Goal: Task Accomplishment & Management: Use online tool/utility

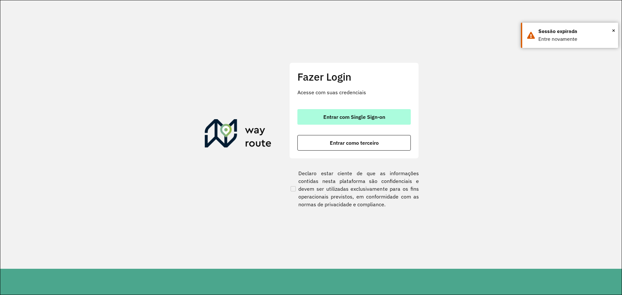
click at [372, 120] on button "Entrar com Single Sign-on" at bounding box center [353, 117] width 113 height 16
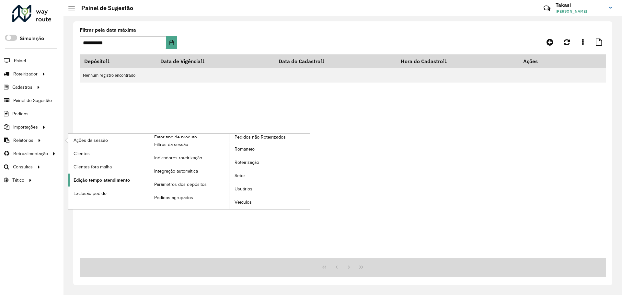
click at [114, 183] on span "Edição tempo atendimento" at bounding box center [101, 180] width 56 height 7
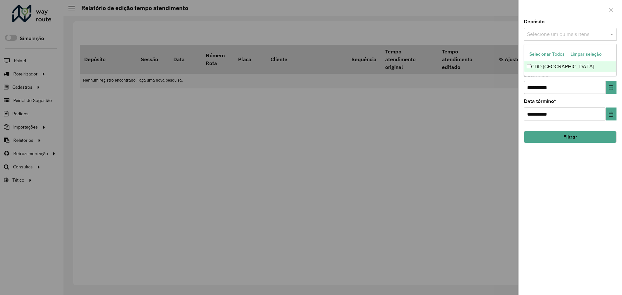
click at [597, 35] on input "text" at bounding box center [566, 35] width 83 height 8
click at [566, 66] on div "CDD Petropolis" at bounding box center [570, 66] width 92 height 11
click at [565, 183] on div "**********" at bounding box center [569, 156] width 103 height 275
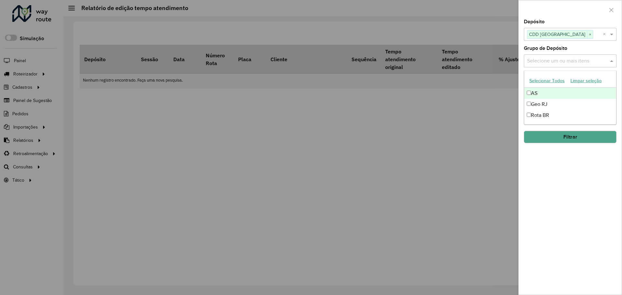
click at [581, 59] on input "text" at bounding box center [566, 61] width 83 height 8
click at [554, 104] on div "Geo RJ" at bounding box center [570, 104] width 92 height 11
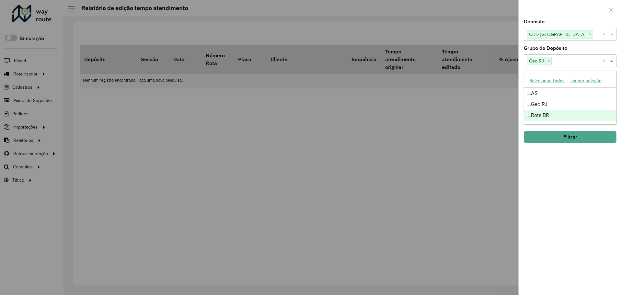
click at [555, 177] on div "**********" at bounding box center [569, 156] width 103 height 275
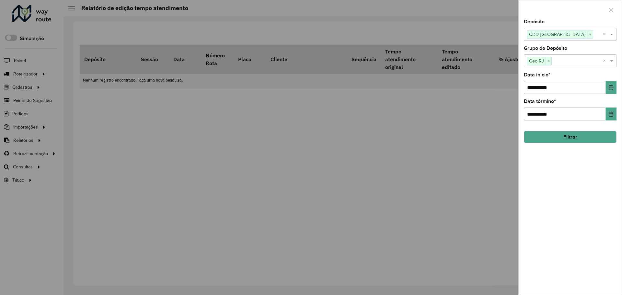
click at [568, 138] on button "Filtrar" at bounding box center [569, 137] width 93 height 12
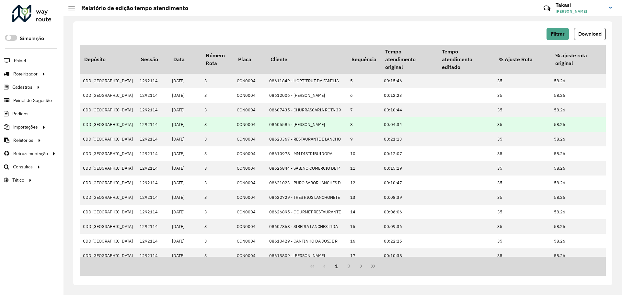
scroll to position [115, 0]
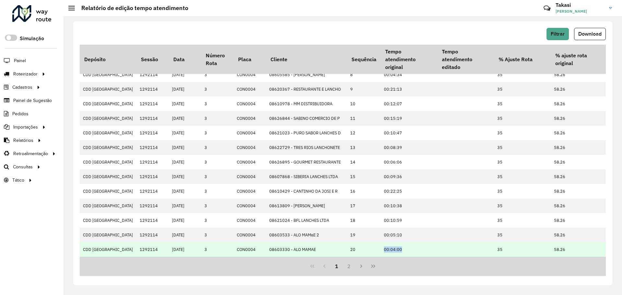
drag, startPoint x: 365, startPoint y: 254, endPoint x: 442, endPoint y: 253, distance: 77.1
click at [442, 253] on tr "CDD Petropolis 1292114 10/10/2025 3 CON0004 08603330 - ALO MAMAE 20 00:04:00 35…" at bounding box center [400, 249] width 641 height 15
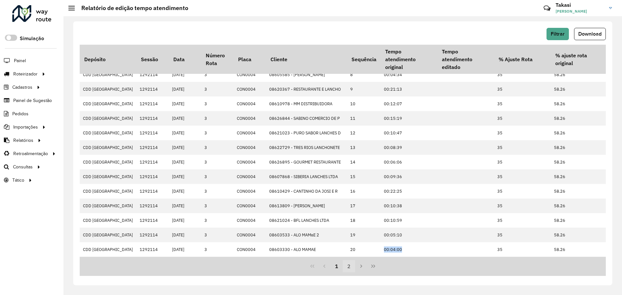
click at [346, 267] on button "2" at bounding box center [349, 266] width 12 height 12
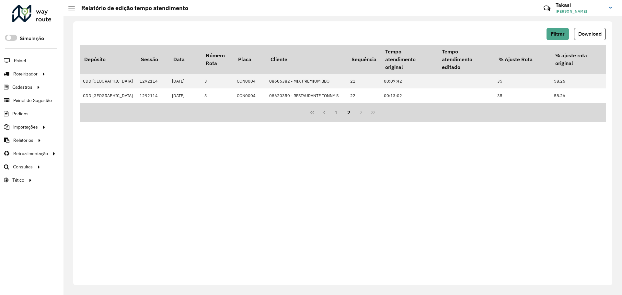
drag, startPoint x: 352, startPoint y: 105, endPoint x: 401, endPoint y: 105, distance: 48.6
click at [401, 105] on div "Depósito Sessão Data Número Rota Placa Cliente Sequência Tempo atendimento orig…" at bounding box center [343, 83] width 526 height 77
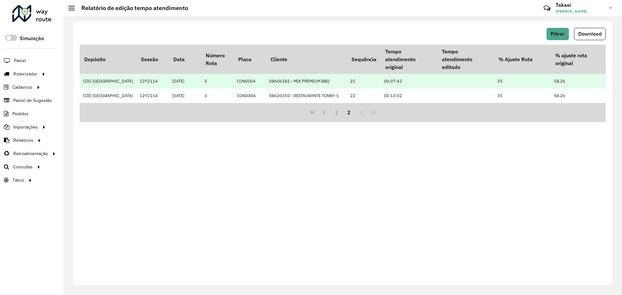
click at [296, 87] on td "08606382 - MIX PREMIUM BBQ" at bounding box center [306, 81] width 81 height 15
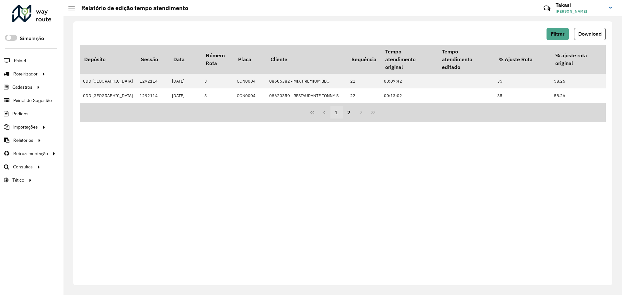
click at [334, 115] on button "1" at bounding box center [336, 112] width 12 height 12
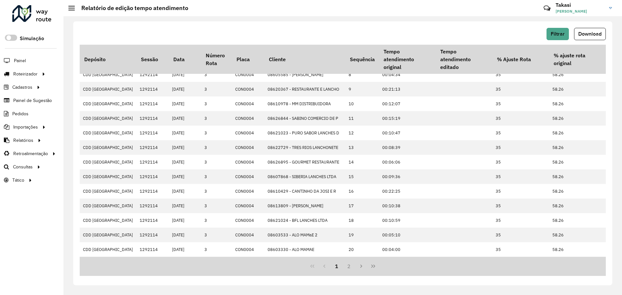
scroll to position [115, 0]
click at [349, 265] on button "2" at bounding box center [349, 266] width 12 height 12
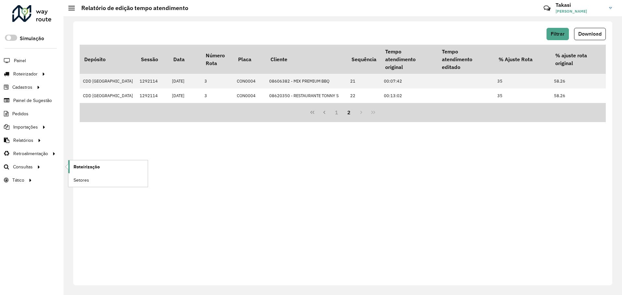
click at [87, 169] on span "Roteirização" at bounding box center [86, 166] width 26 height 7
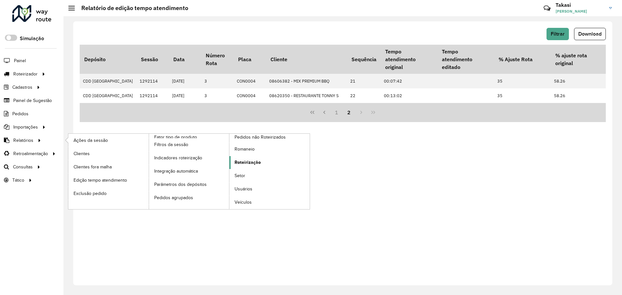
click at [259, 161] on span "Roteirização" at bounding box center [247, 162] width 26 height 7
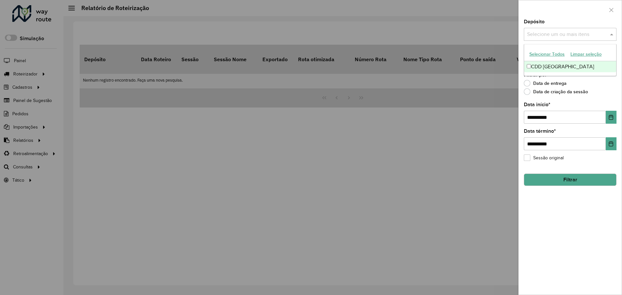
click at [591, 32] on input "text" at bounding box center [566, 35] width 83 height 8
click at [574, 65] on div "CDD [GEOGRAPHIC_DATA]" at bounding box center [570, 66] width 92 height 11
click at [613, 90] on div "Data de criação da sessão" at bounding box center [569, 93] width 93 height 8
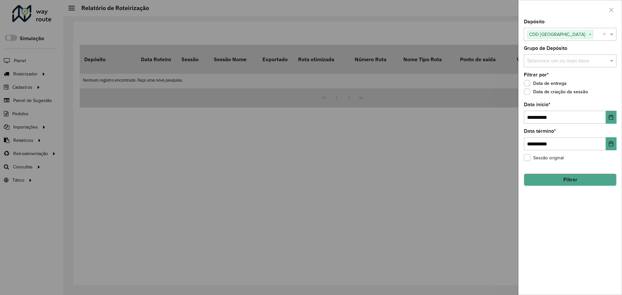
click at [599, 63] on input "text" at bounding box center [566, 61] width 83 height 8
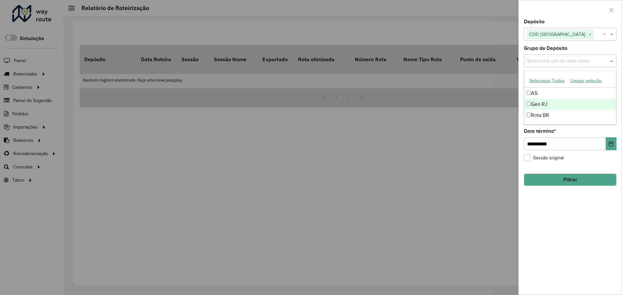
click at [555, 101] on div "Geo RJ" at bounding box center [570, 104] width 92 height 11
click at [601, 228] on div "**********" at bounding box center [569, 156] width 103 height 275
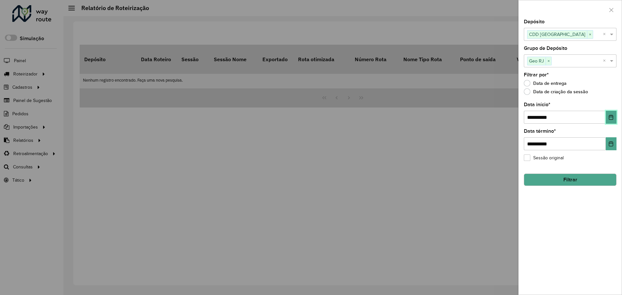
click at [613, 119] on icon "Choose Date" at bounding box center [610, 117] width 5 height 5
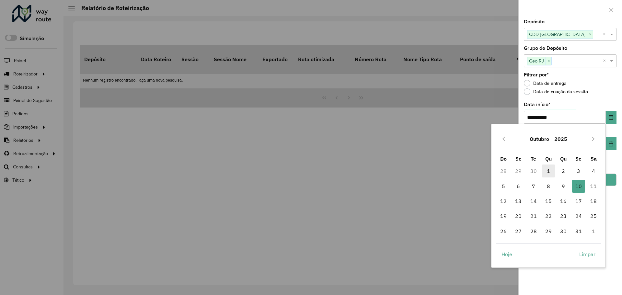
click at [551, 169] on span "1" at bounding box center [548, 170] width 13 height 13
type input "**********"
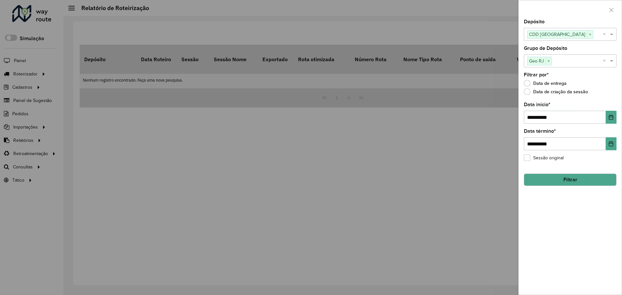
click at [571, 182] on button "Filtrar" at bounding box center [569, 180] width 93 height 12
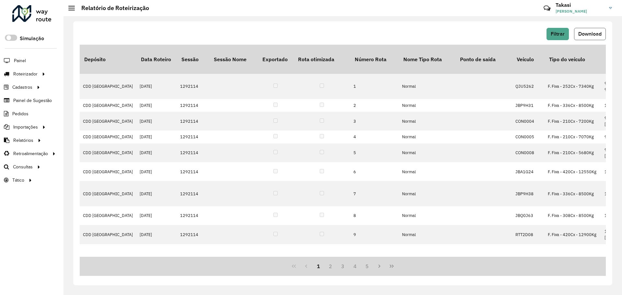
click at [582, 33] on span "Download" at bounding box center [589, 34] width 23 height 6
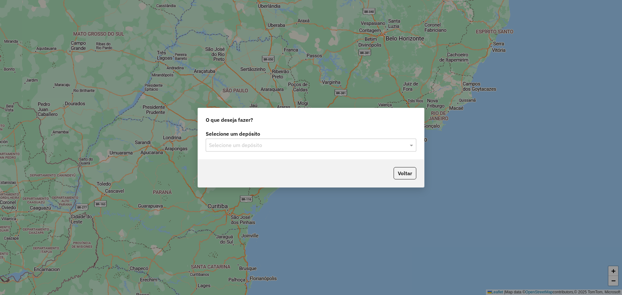
click at [229, 147] on input "text" at bounding box center [304, 145] width 191 height 8
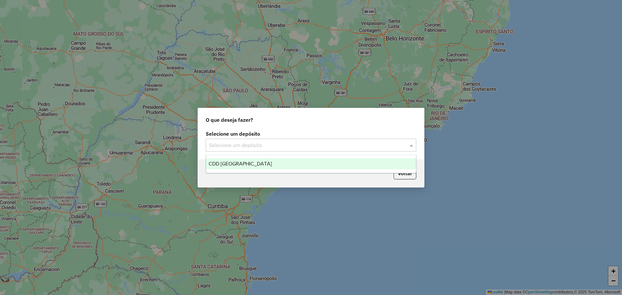
click at [227, 165] on span "CDD Petropolis" at bounding box center [239, 164] width 63 height 6
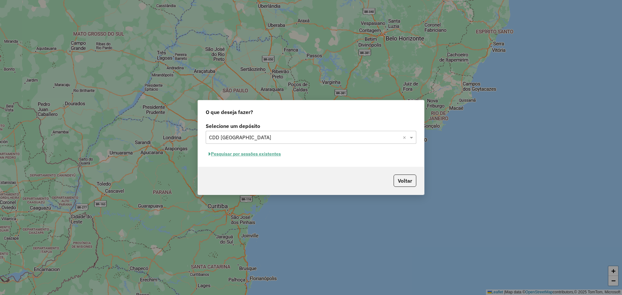
click at [242, 153] on button "Pesquisar por sessões existentes" at bounding box center [245, 154] width 78 height 10
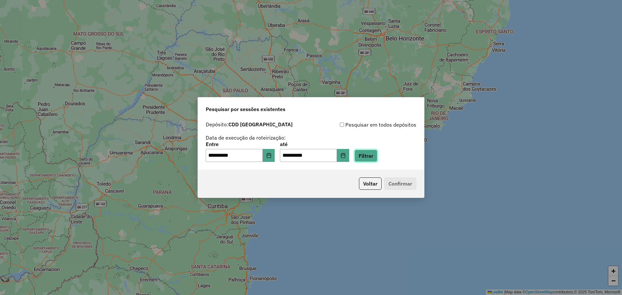
click at [377, 158] on button "Filtrar" at bounding box center [365, 156] width 23 height 12
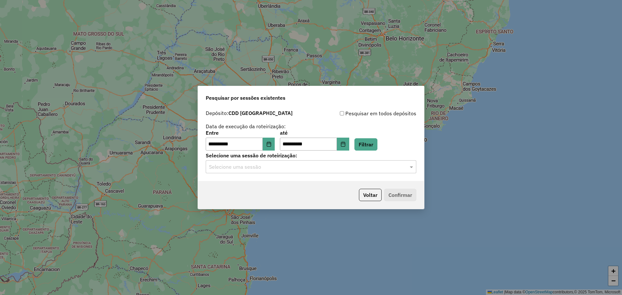
click at [371, 166] on input "text" at bounding box center [304, 167] width 191 height 8
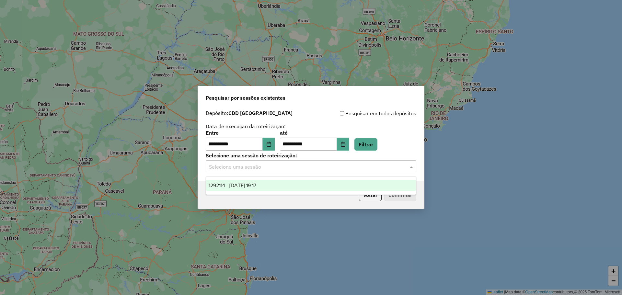
click at [256, 186] on span "1292114 - 10/10/2025 19:17" at bounding box center [232, 186] width 48 height 6
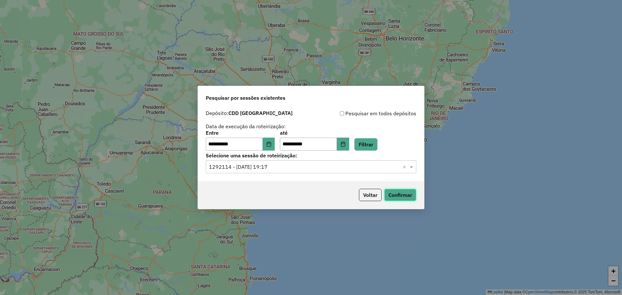
click at [402, 191] on button "Confirmar" at bounding box center [400, 195] width 32 height 12
click at [371, 195] on button "Voltar" at bounding box center [370, 195] width 23 height 12
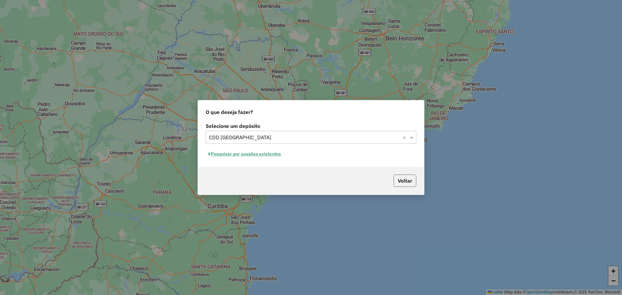
click at [411, 181] on button "Voltar" at bounding box center [404, 180] width 23 height 12
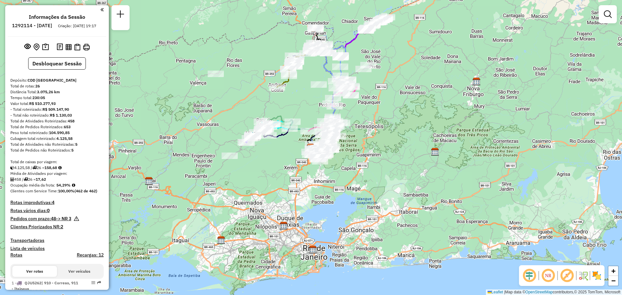
click at [596, 275] on img at bounding box center [596, 275] width 10 height 10
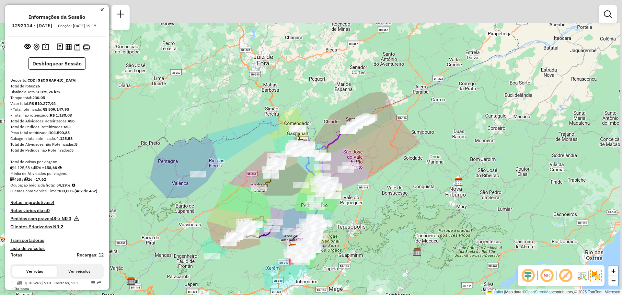
drag, startPoint x: 383, startPoint y: 52, endPoint x: 361, endPoint y: 152, distance: 102.5
click at [361, 152] on div "Janela de atendimento Grade de atendimento Capacidade Transportadoras Veículos …" at bounding box center [311, 147] width 622 height 295
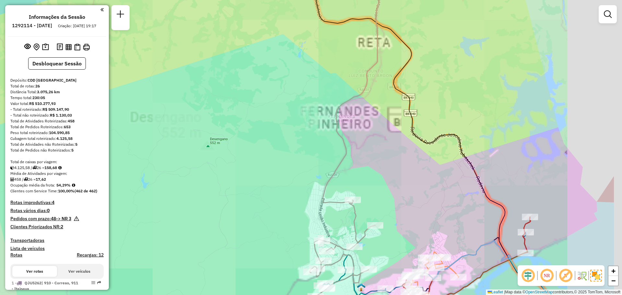
drag, startPoint x: 306, startPoint y: 153, endPoint x: 268, endPoint y: 146, distance: 38.0
click at [268, 146] on div "Janela de atendimento Grade de atendimento Capacidade Transportadoras Veículos …" at bounding box center [311, 147] width 622 height 295
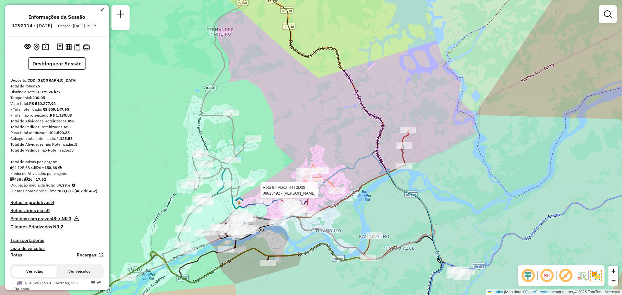
select select "**********"
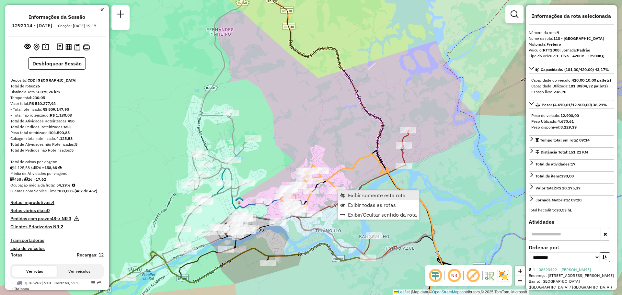
scroll to position [546, 0]
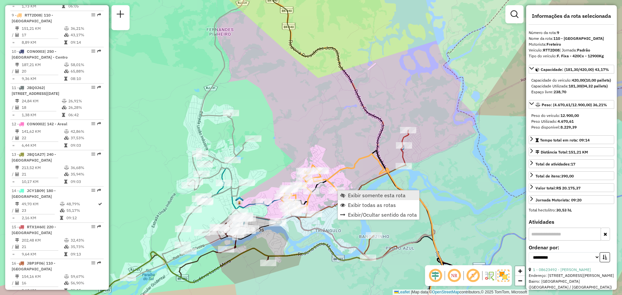
click at [349, 196] on span "Exibir somente esta rota" at bounding box center [377, 195] width 58 height 5
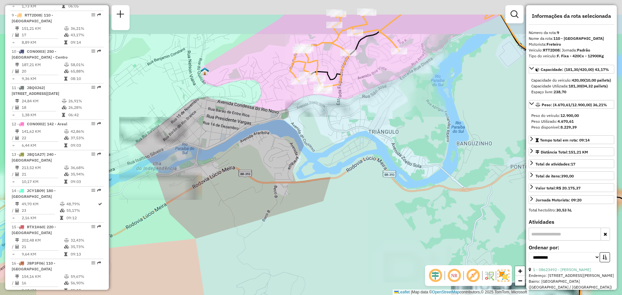
drag, startPoint x: 343, startPoint y: 89, endPoint x: 309, endPoint y: 154, distance: 73.7
click at [309, 154] on div "Janela de atendimento Grade de atendimento Capacidade Transportadoras Veículos …" at bounding box center [311, 147] width 622 height 295
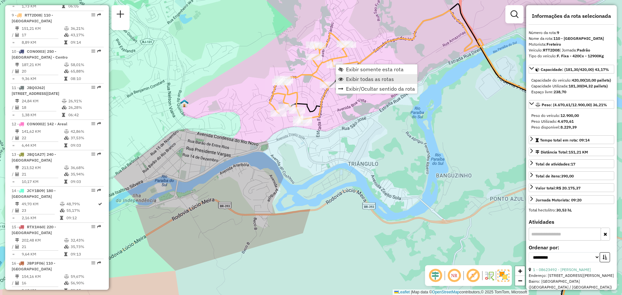
click at [345, 79] on link "Exibir todas as rotas" at bounding box center [376, 79] width 81 height 10
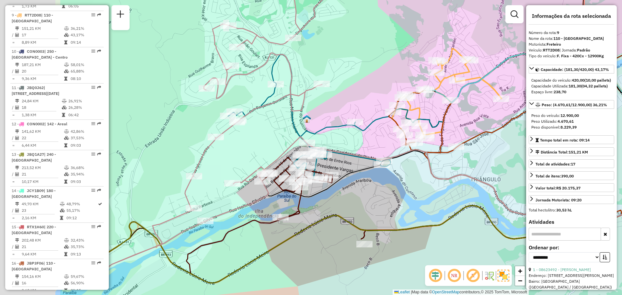
drag, startPoint x: 258, startPoint y: 133, endPoint x: 386, endPoint y: 141, distance: 128.1
click at [386, 141] on div "Janela de atendimento Grade de atendimento Capacidade Transportadoras Veículos …" at bounding box center [311, 147] width 622 height 295
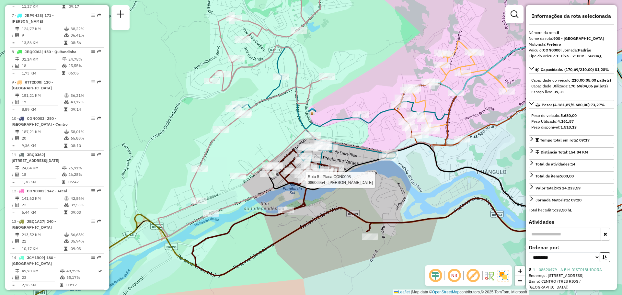
scroll to position [413, 0]
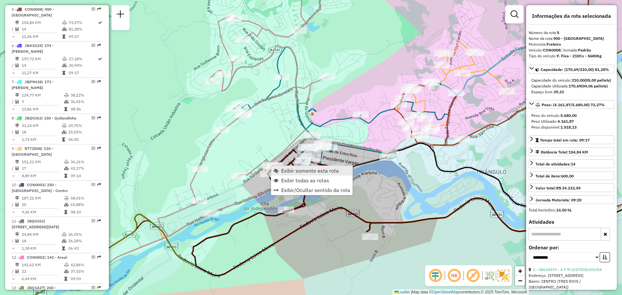
click at [281, 172] on span "Exibir somente esta rota" at bounding box center [310, 170] width 58 height 5
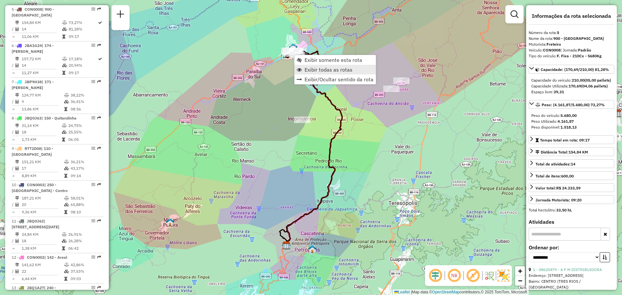
click at [303, 69] on link "Exibir todas as rotas" at bounding box center [334, 70] width 81 height 10
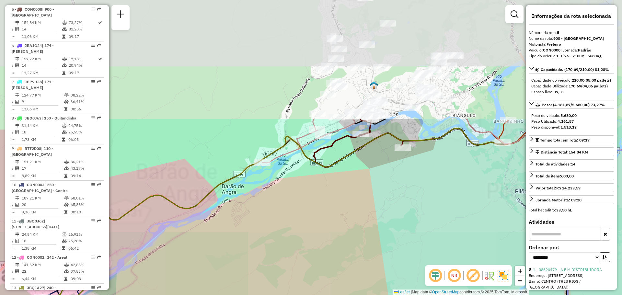
drag, startPoint x: 319, startPoint y: 115, endPoint x: 343, endPoint y: 185, distance: 73.2
click at [344, 208] on div "Janela de atendimento Grade de atendimento Capacidade Transportadoras Veículos …" at bounding box center [311, 147] width 622 height 295
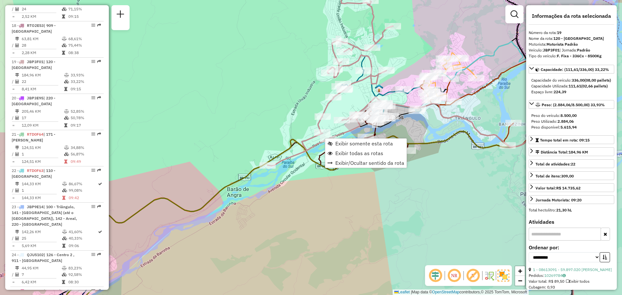
scroll to position [880, 0]
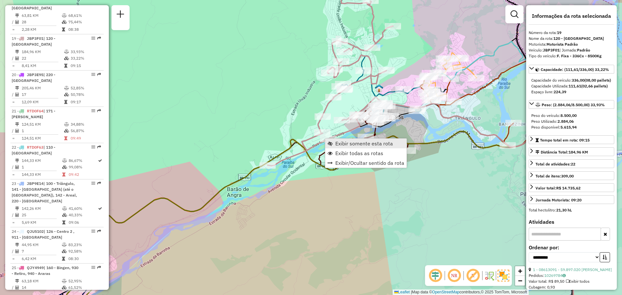
click at [336, 144] on span "Exibir somente esta rota" at bounding box center [364, 143] width 58 height 5
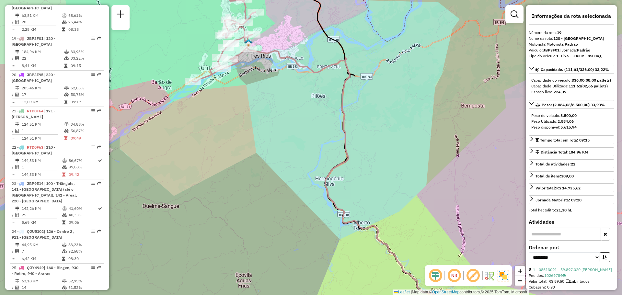
drag, startPoint x: 295, startPoint y: 94, endPoint x: 351, endPoint y: 193, distance: 114.0
click at [351, 192] on div "Janela de atendimento Grade de atendimento Capacidade Transportadoras Veículos …" at bounding box center [311, 147] width 622 height 295
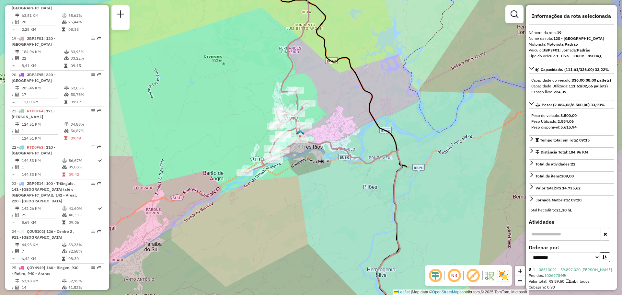
drag, startPoint x: 339, startPoint y: 131, endPoint x: 342, endPoint y: 185, distance: 53.2
click at [342, 185] on div "Janela de atendimento Grade de atendimento Capacidade Transportadoras Veículos …" at bounding box center [311, 147] width 622 height 295
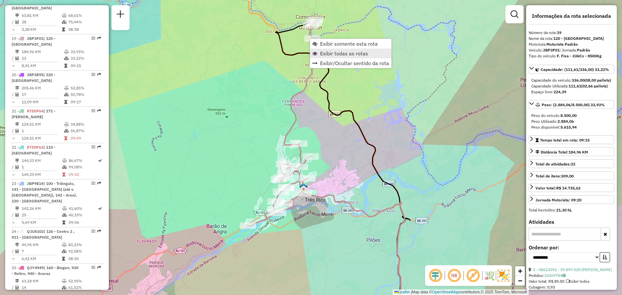
click at [324, 51] on span "Exibir todas as rotas" at bounding box center [344, 53] width 48 height 5
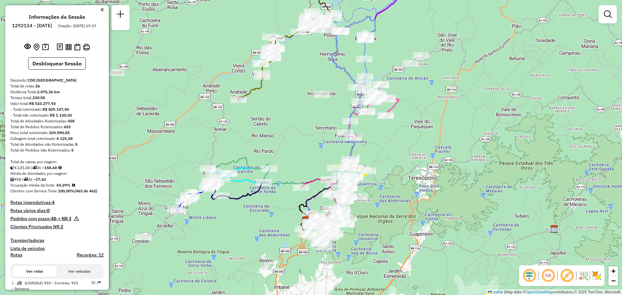
drag, startPoint x: 288, startPoint y: 153, endPoint x: 290, endPoint y: 136, distance: 17.5
click at [290, 136] on div "Janela de atendimento Grade de atendimento Capacidade Transportadoras Veículos …" at bounding box center [311, 147] width 622 height 295
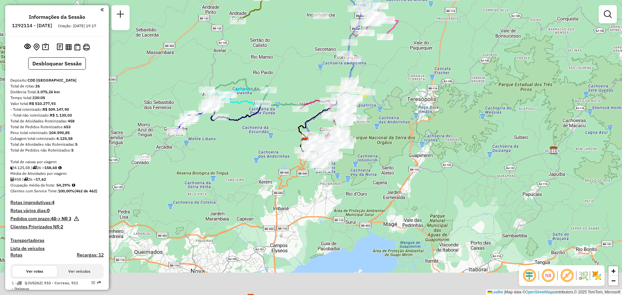
drag, startPoint x: 263, startPoint y: 254, endPoint x: 262, endPoint y: 159, distance: 95.5
click at [262, 159] on div "Janela de atendimento Grade de atendimento Capacidade Transportadoras Veículos …" at bounding box center [311, 147] width 622 height 295
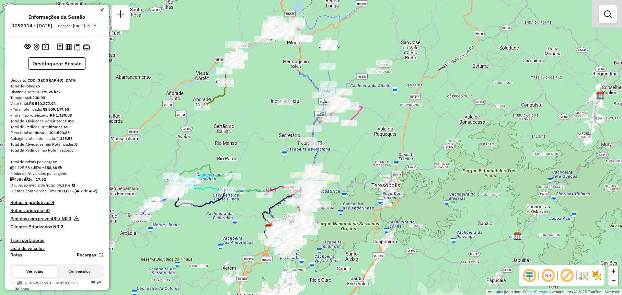
drag, startPoint x: 255, startPoint y: 192, endPoint x: 221, endPoint y: 292, distance: 105.7
click at [221, 292] on div "Janela de atendimento Grade de atendimento Capacidade Transportadoras Veículos …" at bounding box center [311, 147] width 622 height 295
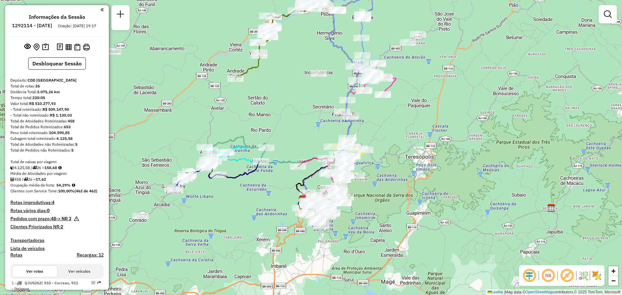
drag, startPoint x: 362, startPoint y: 195, endPoint x: 398, endPoint y: 164, distance: 47.1
click at [398, 165] on div "Janela de atendimento Grade de atendimento Capacidade Transportadoras Veículos …" at bounding box center [311, 147] width 622 height 295
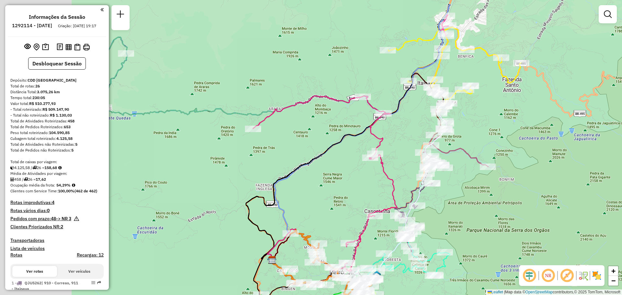
drag, startPoint x: 252, startPoint y: 152, endPoint x: 328, endPoint y: 186, distance: 83.5
click at [328, 186] on div "Janela de atendimento Grade de atendimento Capacidade Transportadoras Veículos …" at bounding box center [311, 147] width 622 height 295
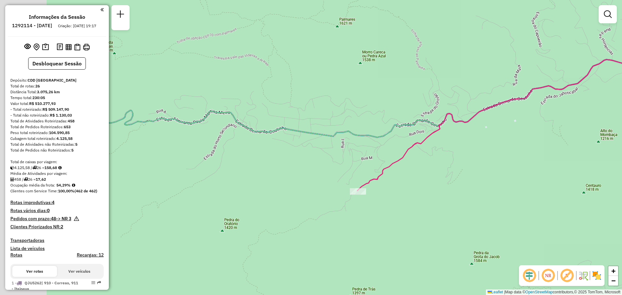
drag, startPoint x: 237, startPoint y: 133, endPoint x: 437, endPoint y: 179, distance: 205.5
click at [445, 185] on div "Janela de atendimento Grade de atendimento Capacidade Transportadoras Veículos …" at bounding box center [311, 147] width 622 height 295
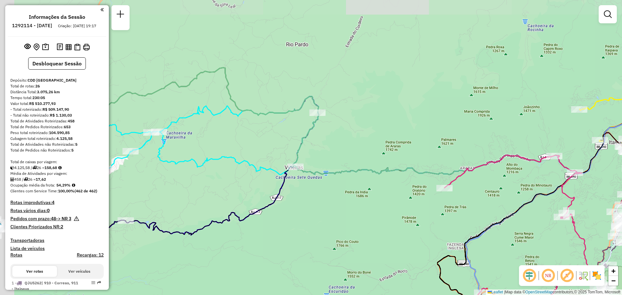
drag, startPoint x: 265, startPoint y: 175, endPoint x: 366, endPoint y: 194, distance: 102.2
click at [366, 194] on div "Janela de atendimento Grade de atendimento Capacidade Transportadoras Veículos …" at bounding box center [311, 147] width 622 height 295
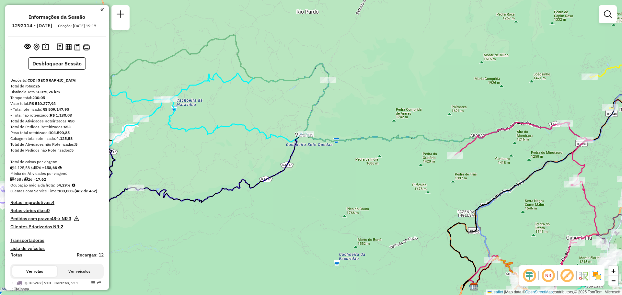
drag, startPoint x: 281, startPoint y: 146, endPoint x: 278, endPoint y: 116, distance: 29.9
click at [278, 116] on div "Janela de atendimento Grade de atendimento Capacidade Transportadoras Veículos …" at bounding box center [311, 147] width 622 height 295
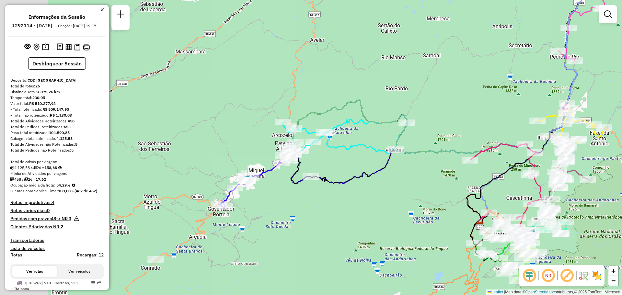
drag, startPoint x: 227, startPoint y: 148, endPoint x: 334, endPoint y: 154, distance: 107.0
click at [336, 154] on div "Janela de atendimento Grade de atendimento Capacidade Transportadoras Veículos …" at bounding box center [311, 147] width 622 height 295
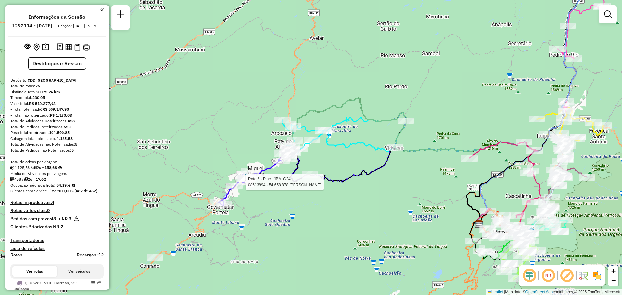
select select "**********"
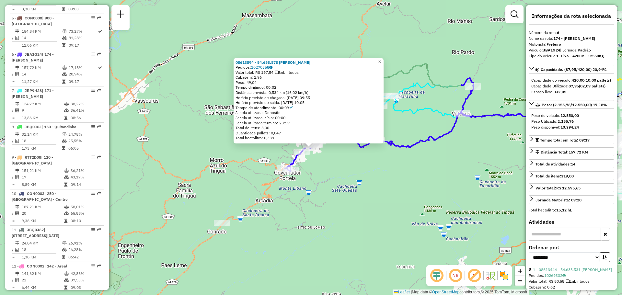
scroll to position [449, 0]
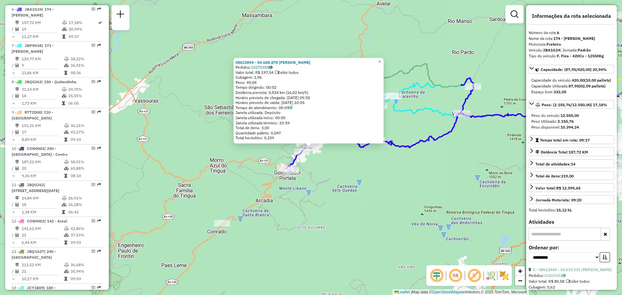
click at [311, 217] on div "08613894 - 54.658.878 [PERSON_NAME]: 10270358 Valor total: R$ 197,54 Exibir tod…" at bounding box center [311, 147] width 622 height 295
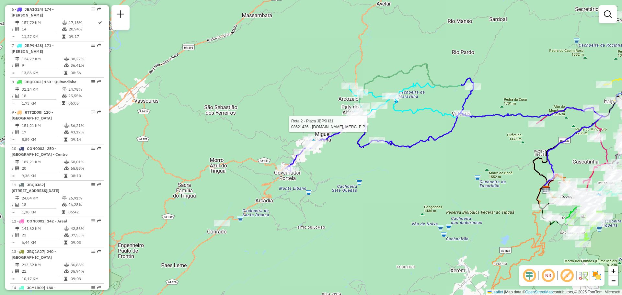
select select "**********"
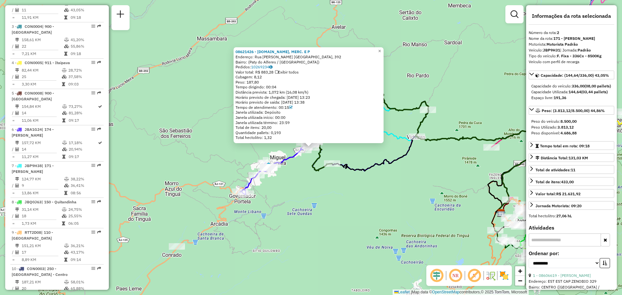
scroll to position [316, 0]
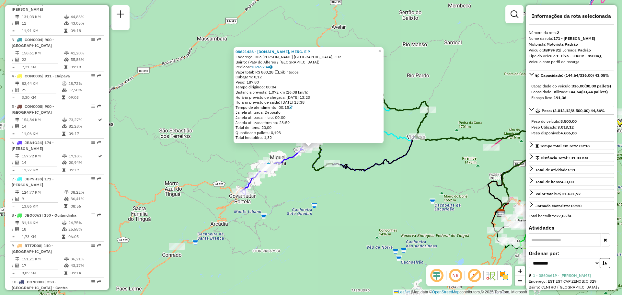
click at [380, 202] on div "08621426 - [DOMAIN_NAME], MERC. E P Endereço: Rua [PERSON_NAME] Louzada, 392 Ba…" at bounding box center [311, 147] width 622 height 295
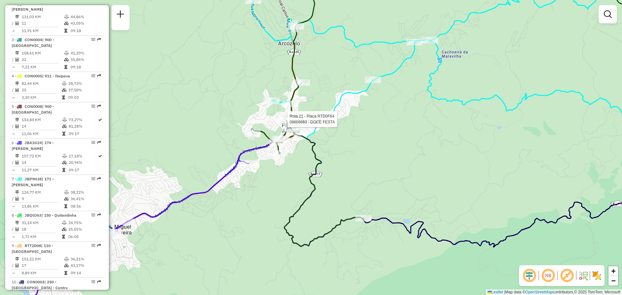
select select "**********"
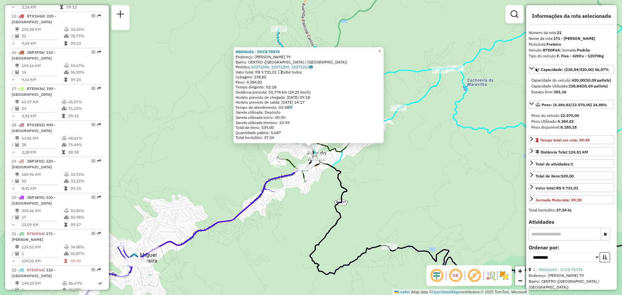
scroll to position [946, 0]
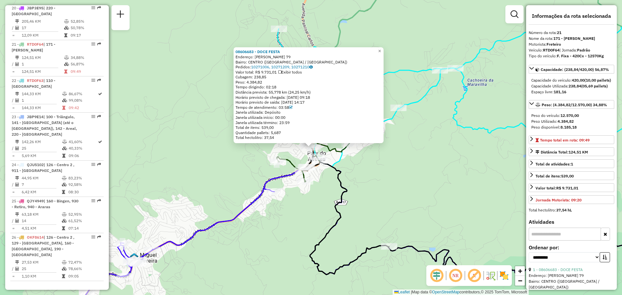
click at [386, 172] on div "08606683 - DOCE FESTA Endereço: PRAcA [PERSON_NAME] 79 Bairro: CENTRO ([GEOGRAP…" at bounding box center [311, 147] width 622 height 295
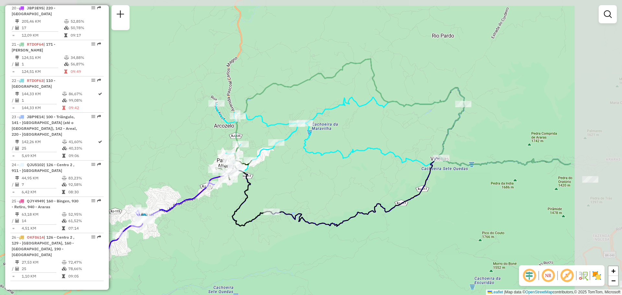
drag, startPoint x: 387, startPoint y: 161, endPoint x: 273, endPoint y: 171, distance: 114.4
click at [273, 171] on div "Janela de atendimento Grade de atendimento Capacidade Transportadoras Veículos …" at bounding box center [311, 147] width 622 height 295
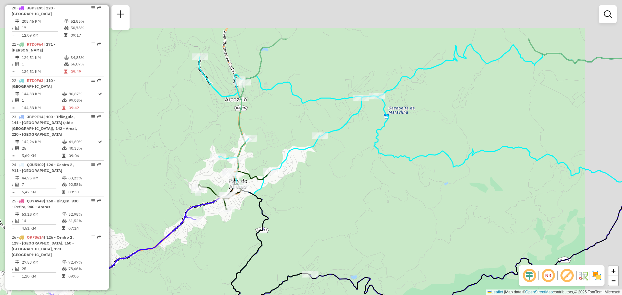
drag, startPoint x: 370, startPoint y: 123, endPoint x: 323, endPoint y: 199, distance: 89.4
click at [323, 199] on div "Janela de atendimento Grade de atendimento Capacidade Transportadoras Veículos …" at bounding box center [311, 147] width 622 height 295
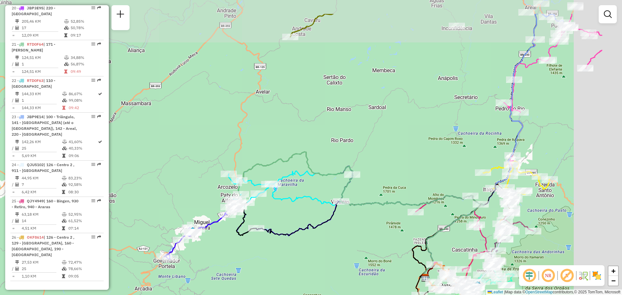
drag, startPoint x: 378, startPoint y: 156, endPoint x: 285, endPoint y: 204, distance: 105.1
click at [285, 204] on icon at bounding box center [290, 191] width 124 height 35
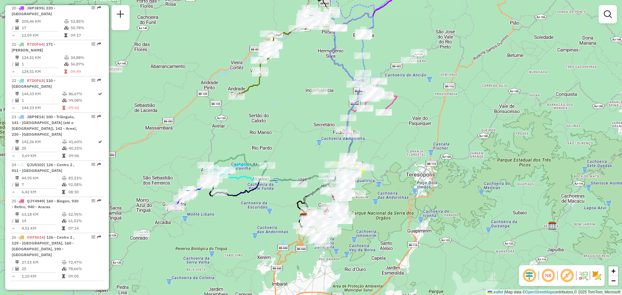
drag, startPoint x: 315, startPoint y: 220, endPoint x: 269, endPoint y: 193, distance: 52.4
click at [269, 193] on div "Janela de atendimento Grade de atendimento Capacidade Transportadoras Veículos …" at bounding box center [311, 147] width 622 height 295
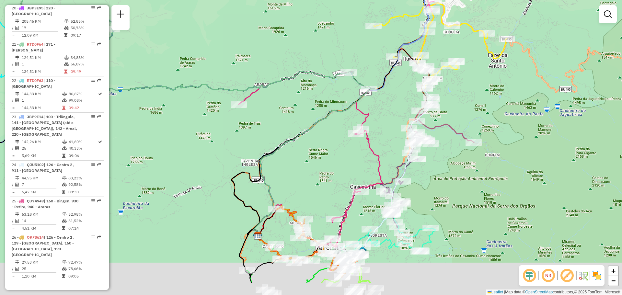
drag, startPoint x: 287, startPoint y: 179, endPoint x: 222, endPoint y: 128, distance: 83.0
click at [222, 129] on div "Janela de atendimento Grade de atendimento Capacidade Transportadoras Veículos …" at bounding box center [311, 147] width 622 height 295
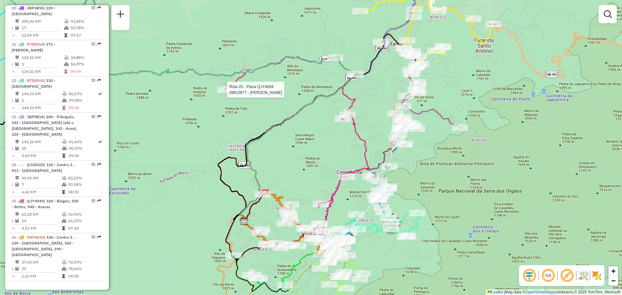
select select "**********"
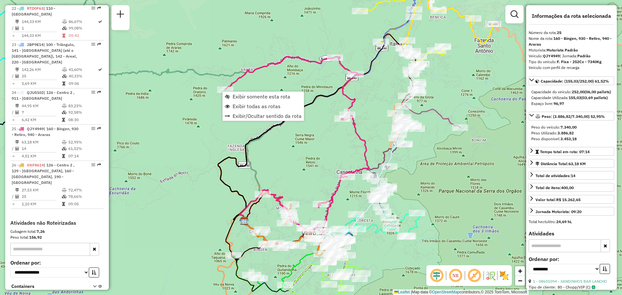
scroll to position [1027, 0]
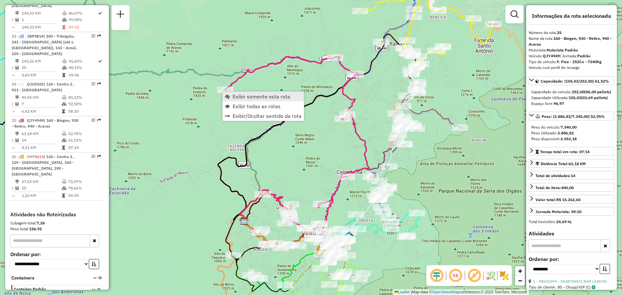
click at [233, 96] on span "Exibir somente esta rota" at bounding box center [261, 96] width 58 height 5
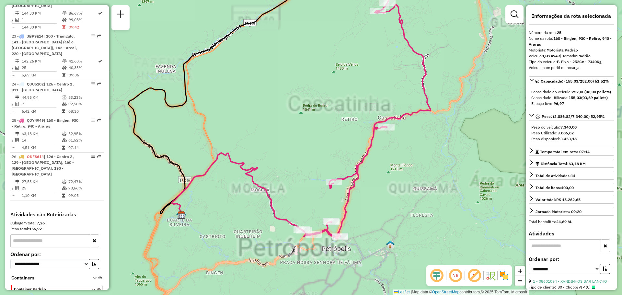
drag, startPoint x: 330, startPoint y: 156, endPoint x: 311, endPoint y: 68, distance: 90.6
click at [311, 68] on div "Janela de atendimento Grade de atendimento Capacidade Transportadoras Veículos …" at bounding box center [311, 147] width 622 height 295
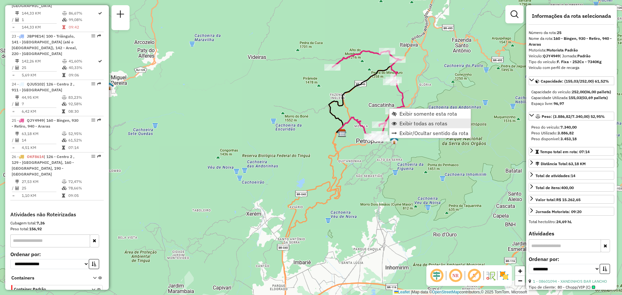
click at [406, 124] on span "Exibir todas as rotas" at bounding box center [423, 123] width 48 height 5
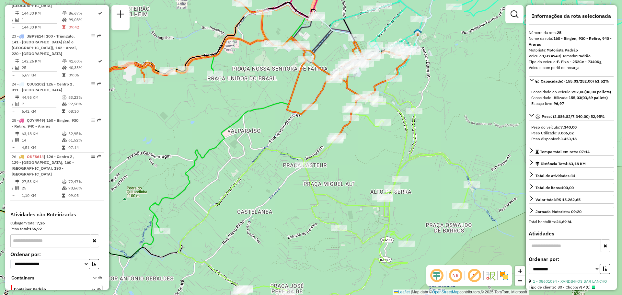
drag, startPoint x: 366, startPoint y: 163, endPoint x: 338, endPoint y: 101, distance: 68.4
click at [338, 101] on div "Janela de atendimento Grade de atendimento Capacidade Transportadoras Veículos …" at bounding box center [311, 147] width 622 height 295
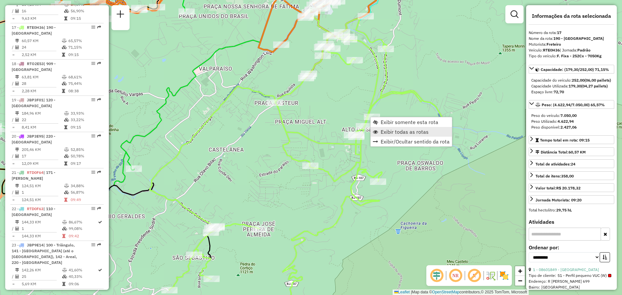
scroll to position [807, 0]
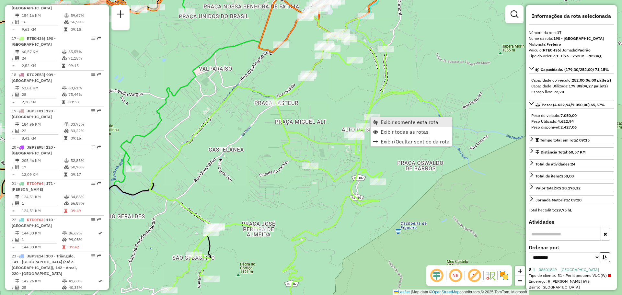
click at [385, 121] on span "Exibir somente esta rota" at bounding box center [409, 121] width 58 height 5
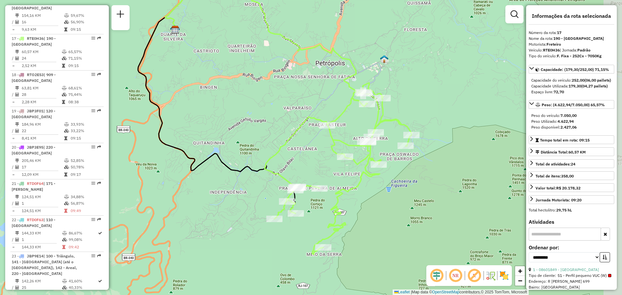
drag, startPoint x: 363, startPoint y: 191, endPoint x: 329, endPoint y: 156, distance: 49.0
click at [329, 156] on div "Janela de atendimento Grade de atendimento Capacidade Transportadoras Veículos …" at bounding box center [311, 147] width 622 height 295
click at [500, 277] on img at bounding box center [504, 275] width 10 height 10
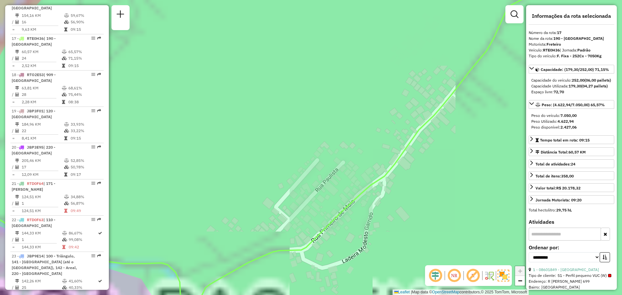
drag, startPoint x: 310, startPoint y: 171, endPoint x: 329, endPoint y: 39, distance: 134.0
click at [329, 39] on div "Janela de atendimento Grade de atendimento Capacidade Transportadoras Veículos …" at bounding box center [311, 147] width 622 height 295
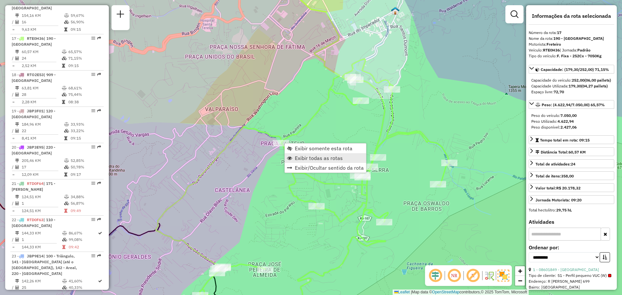
click at [295, 158] on span "Exibir todas as rotas" at bounding box center [319, 157] width 48 height 5
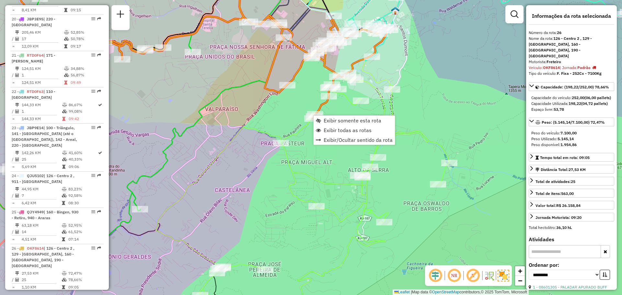
scroll to position [1027, 0]
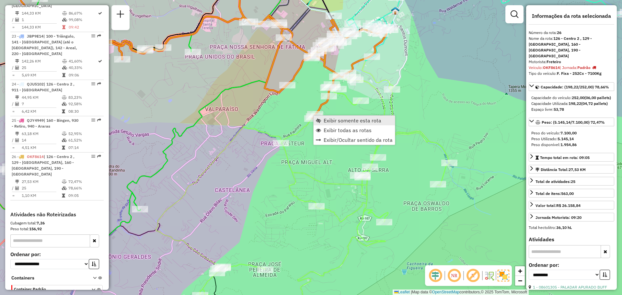
click at [326, 120] on span "Exibir somente esta rota" at bounding box center [352, 120] width 58 height 5
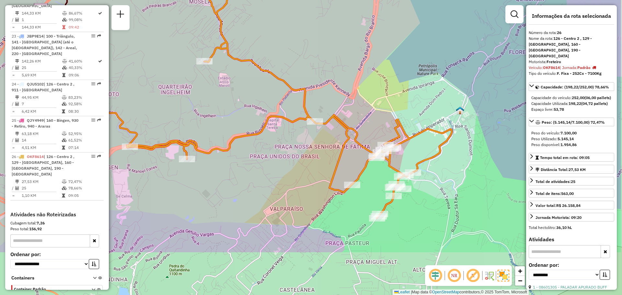
drag, startPoint x: 410, startPoint y: 199, endPoint x: 367, endPoint y: 140, distance: 73.0
click at [346, 125] on icon at bounding box center [284, 75] width 336 height 286
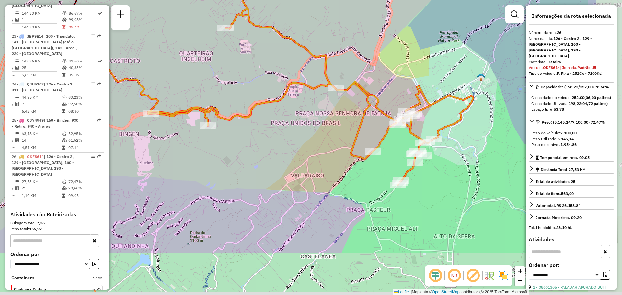
drag, startPoint x: 472, startPoint y: 224, endPoint x: 383, endPoint y: 152, distance: 114.5
click at [383, 153] on div "Rota 26 - Placa OKF8614 08600261 - GERVASIO [PERSON_NAME] de atendimento Grade …" at bounding box center [311, 147] width 622 height 295
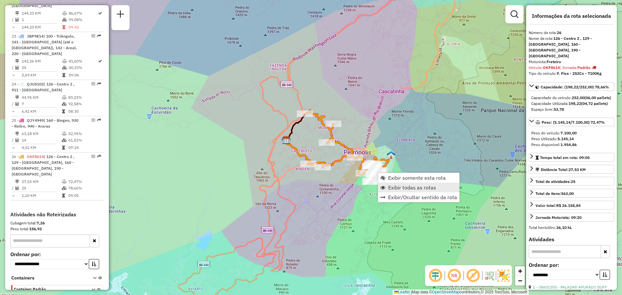
click at [393, 186] on span "Exibir todas as rotas" at bounding box center [412, 187] width 48 height 5
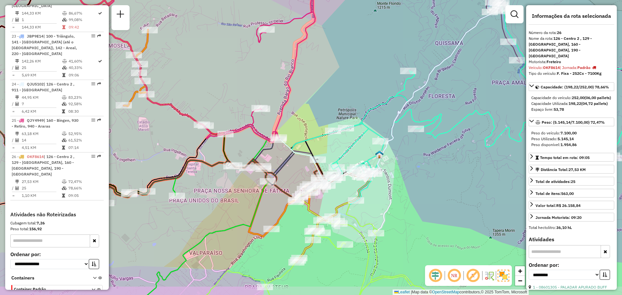
drag, startPoint x: 371, startPoint y: 186, endPoint x: 419, endPoint y: 171, distance: 50.8
click at [419, 171] on div "Janela de atendimento Grade de atendimento Capacidade Transportadoras Veículos …" at bounding box center [311, 147] width 622 height 295
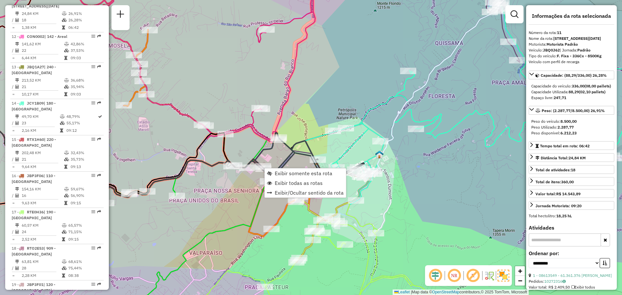
scroll to position [613, 0]
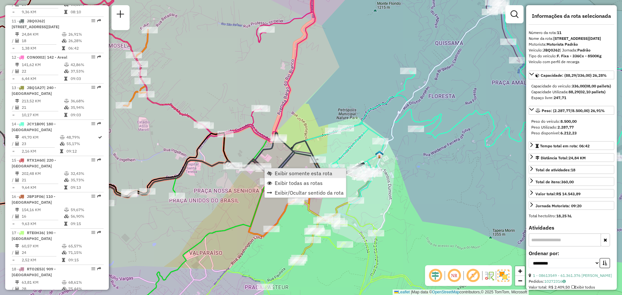
click at [270, 174] on span "Exibir somente esta rota" at bounding box center [269, 173] width 5 height 5
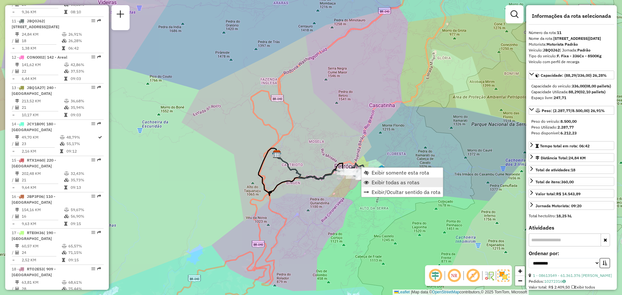
click at [377, 180] on span "Exibir todas as rotas" at bounding box center [395, 182] width 48 height 5
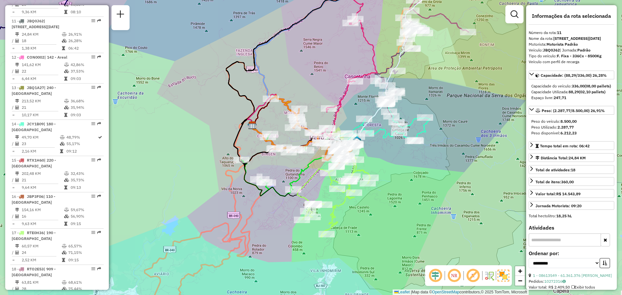
drag, startPoint x: 423, startPoint y: 201, endPoint x: 389, endPoint y: 171, distance: 45.4
click at [391, 171] on div "Janela de atendimento Grade de atendimento Capacidade Transportadoras Veículos …" at bounding box center [311, 147] width 622 height 295
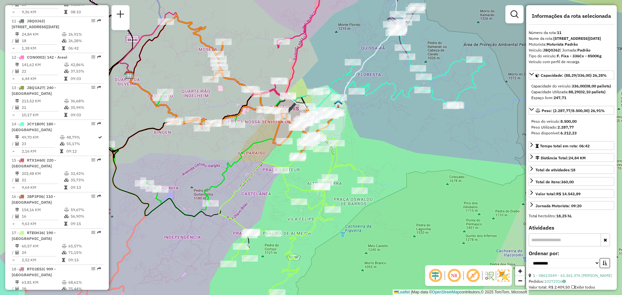
drag, startPoint x: 215, startPoint y: 147, endPoint x: 256, endPoint y: 171, distance: 47.5
click at [255, 172] on icon at bounding box center [292, 213] width 147 height 171
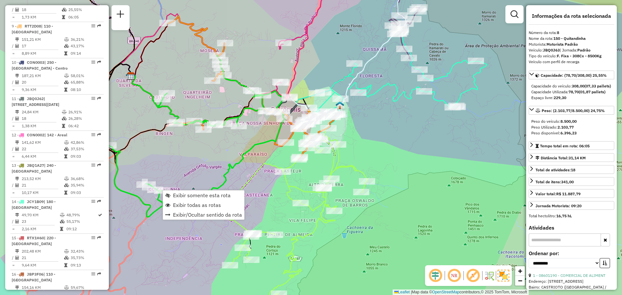
scroll to position [516, 0]
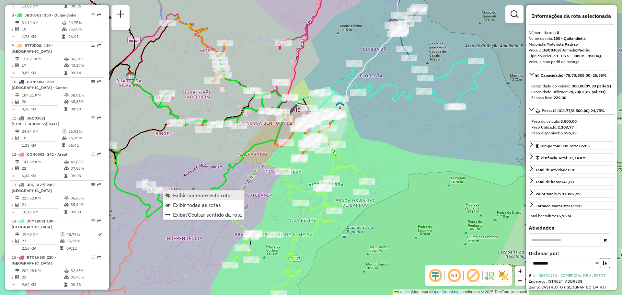
click at [176, 193] on span "Exibir somente esta rota" at bounding box center [202, 195] width 58 height 5
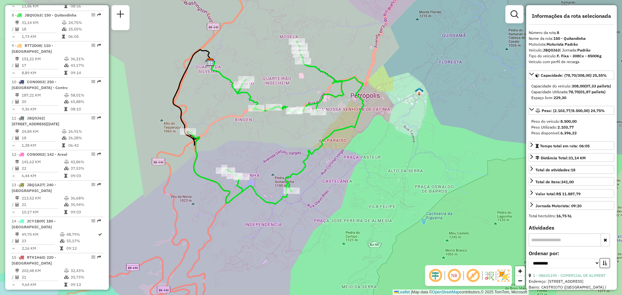
drag, startPoint x: 273, startPoint y: 186, endPoint x: 230, endPoint y: 161, distance: 49.6
click at [230, 162] on div "Janela de atendimento Grade de atendimento Capacidade Transportadoras Veículos …" at bounding box center [311, 147] width 622 height 295
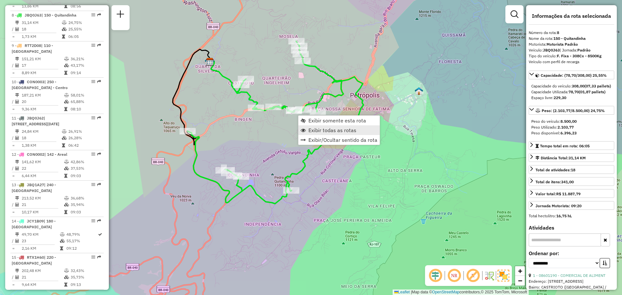
click at [321, 131] on span "Exibir todas as rotas" at bounding box center [332, 130] width 48 height 5
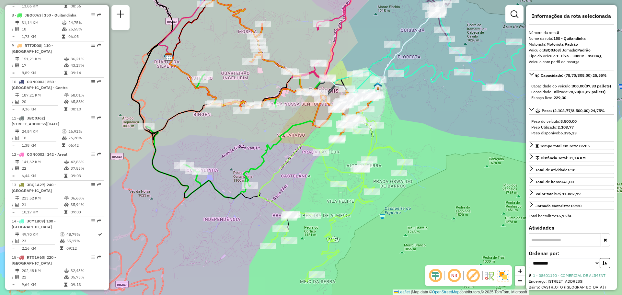
drag, startPoint x: 295, startPoint y: 138, endPoint x: 255, endPoint y: 137, distance: 40.5
click at [255, 137] on div "Janela de atendimento Grade de atendimento Capacidade Transportadoras Veículos …" at bounding box center [311, 147] width 622 height 295
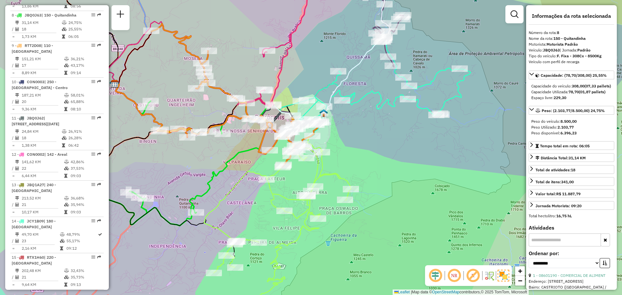
drag, startPoint x: 410, startPoint y: 101, endPoint x: 310, endPoint y: 143, distance: 107.9
click at [312, 144] on div "Janela de atendimento Grade de atendimento Capacidade Transportadoras Veículos …" at bounding box center [311, 147] width 622 height 295
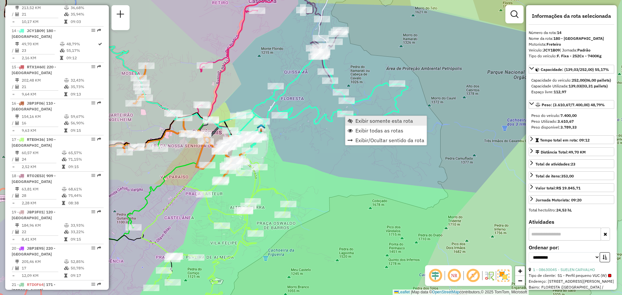
scroll to position [716, 0]
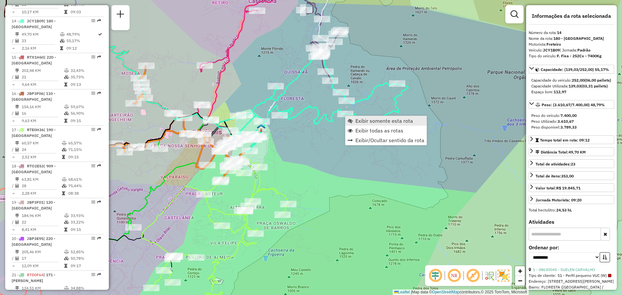
click at [364, 123] on span "Exibir somente esta rota" at bounding box center [384, 120] width 58 height 5
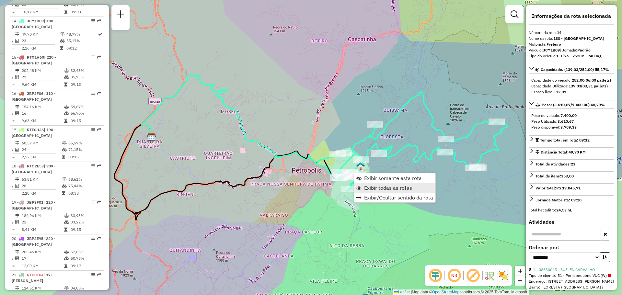
click at [396, 188] on span "Exibir todas as rotas" at bounding box center [388, 187] width 48 height 5
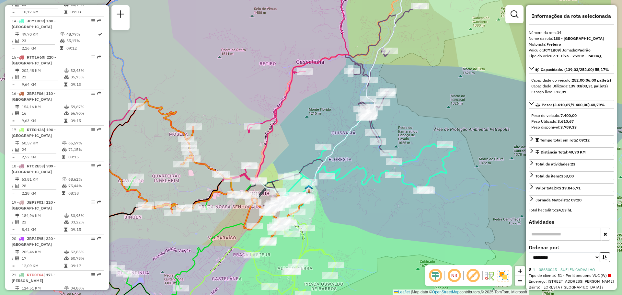
drag, startPoint x: 369, startPoint y: 212, endPoint x: 308, endPoint y: 233, distance: 64.7
click at [310, 235] on div "Janela de atendimento Grade de atendimento Capacidade Transportadoras Veículos …" at bounding box center [311, 147] width 622 height 295
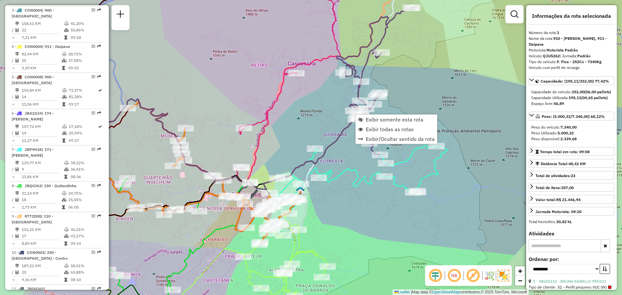
scroll to position [279, 0]
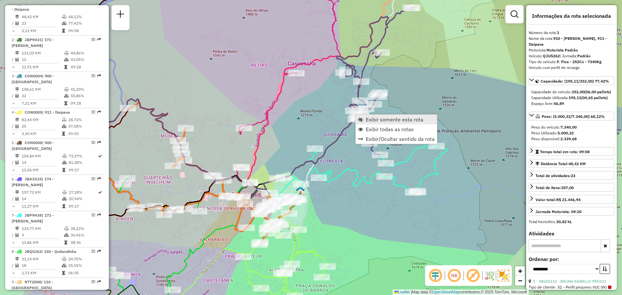
click at [364, 119] on link "Exibir somente esta rota" at bounding box center [395, 120] width 81 height 10
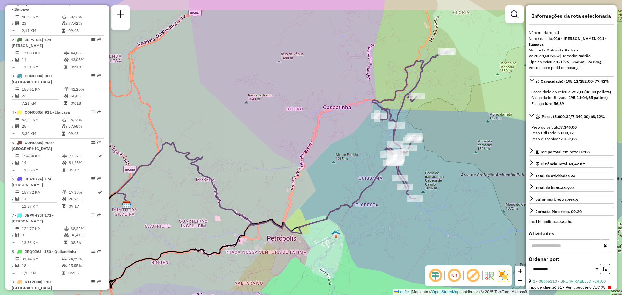
drag, startPoint x: 388, startPoint y: 139, endPoint x: 299, endPoint y: 172, distance: 94.1
click at [299, 172] on div "Janela de atendimento Grade de atendimento Capacidade Transportadoras Veículos …" at bounding box center [311, 147] width 622 height 295
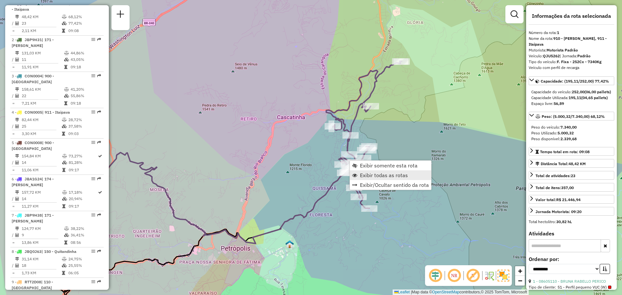
click at [389, 174] on span "Exibir todas as rotas" at bounding box center [384, 175] width 48 height 5
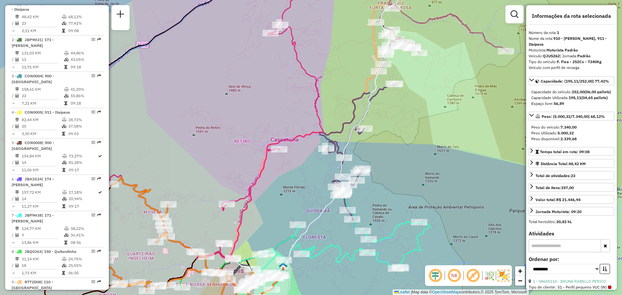
drag, startPoint x: 407, startPoint y: 168, endPoint x: 393, endPoint y: 195, distance: 30.3
click at [393, 195] on div "Janela de atendimento Grade de atendimento Capacidade Transportadoras Veículos …" at bounding box center [311, 147] width 622 height 295
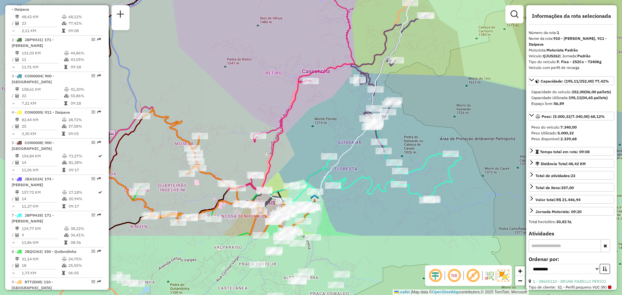
drag, startPoint x: 388, startPoint y: 197, endPoint x: 413, endPoint y: 142, distance: 61.0
click at [430, 108] on div "Janela de atendimento Grade de atendimento Capacidade Transportadoras Veículos …" at bounding box center [311, 147] width 622 height 295
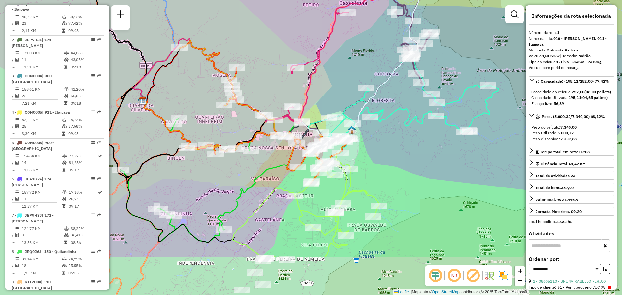
drag, startPoint x: 384, startPoint y: 189, endPoint x: 400, endPoint y: 128, distance: 63.4
click at [425, 116] on icon at bounding box center [403, 105] width 191 height 100
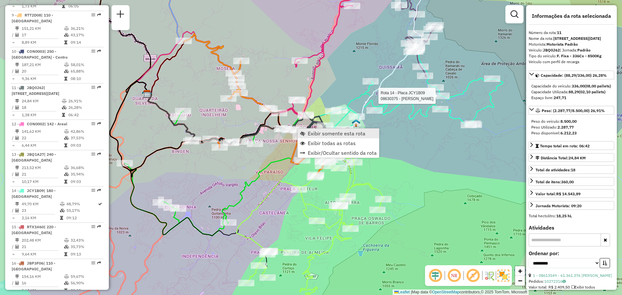
scroll to position [613, 0]
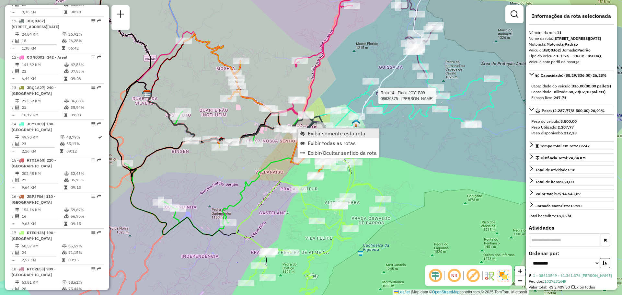
click at [305, 136] on link "Exibir somente esta rota" at bounding box center [338, 134] width 81 height 10
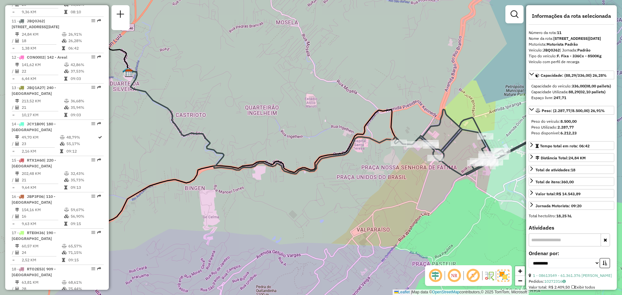
drag, startPoint x: 399, startPoint y: 213, endPoint x: 302, endPoint y: 198, distance: 98.0
click at [302, 198] on div "Janela de atendimento Grade de atendimento Capacidade Transportadoras Veículos …" at bounding box center [311, 147] width 622 height 295
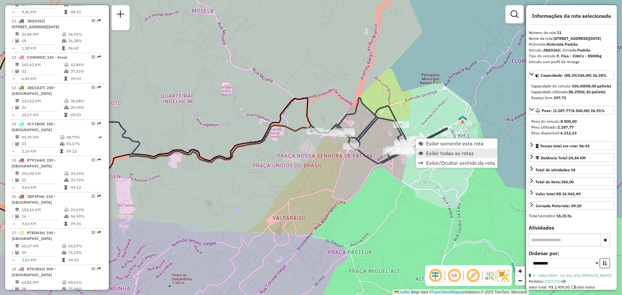
click at [427, 151] on span "Exibir todas as rotas" at bounding box center [450, 153] width 48 height 5
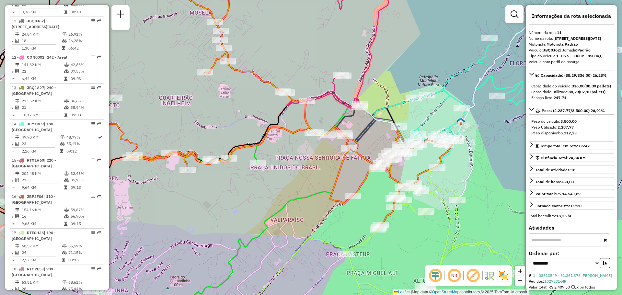
drag, startPoint x: 438, startPoint y: 158, endPoint x: 405, endPoint y: 168, distance: 34.4
click at [405, 168] on icon at bounding box center [290, 100] width 325 height 257
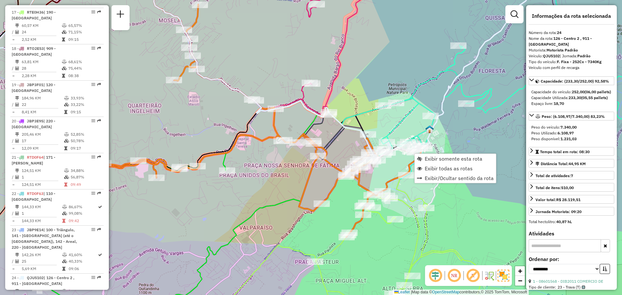
scroll to position [1027, 0]
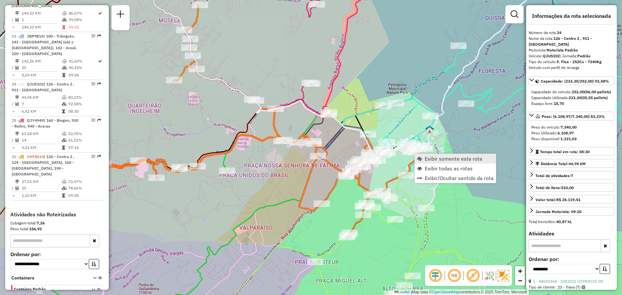
click at [419, 155] on link "Exibir somente esta rota" at bounding box center [454, 159] width 81 height 10
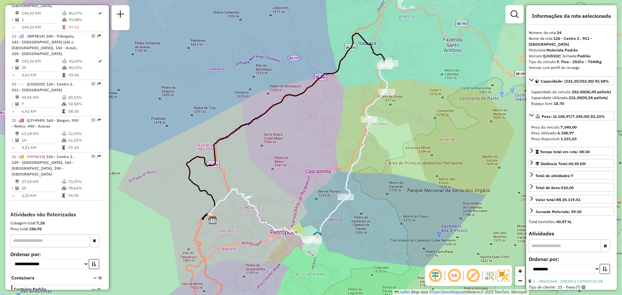
drag, startPoint x: 436, startPoint y: 199, endPoint x: 363, endPoint y: 154, distance: 86.2
click at [366, 211] on div "Janela de atendimento Grade de atendimento Capacidade Transportadoras Veículos …" at bounding box center [311, 147] width 622 height 295
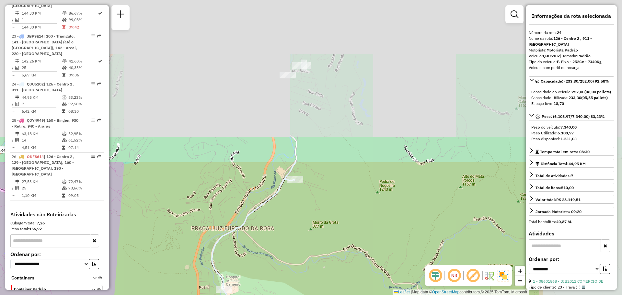
drag, startPoint x: 411, startPoint y: 24, endPoint x: 265, endPoint y: 208, distance: 235.7
click at [270, 211] on div "Janela de atendimento Grade de atendimento Capacidade Transportadoras Veículos …" at bounding box center [311, 147] width 622 height 295
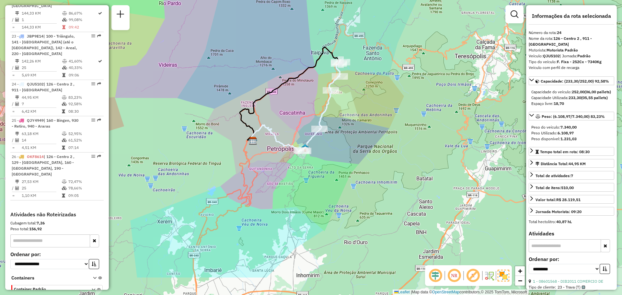
drag, startPoint x: 327, startPoint y: 193, endPoint x: 351, endPoint y: 146, distance: 52.9
click at [351, 146] on div "Janela de atendimento Grade de atendimento Capacidade Transportadoras Veículos …" at bounding box center [311, 147] width 622 height 295
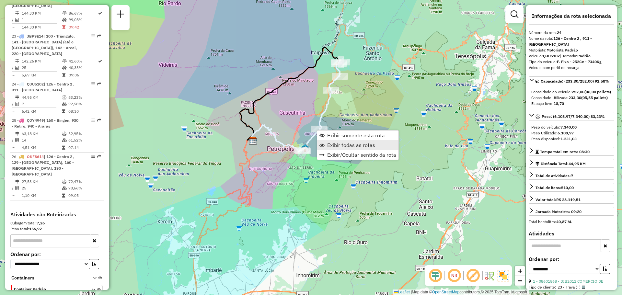
click at [346, 149] on link "Exibir todas as rotas" at bounding box center [357, 145] width 81 height 10
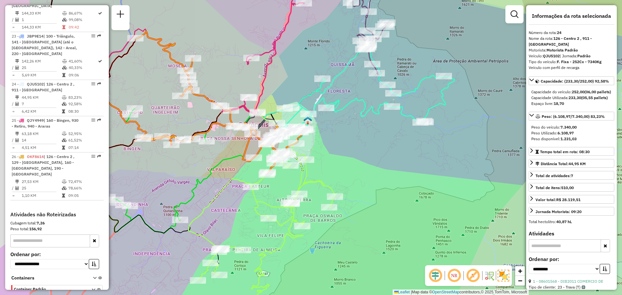
drag, startPoint x: 319, startPoint y: 158, endPoint x: 354, endPoint y: 154, distance: 35.1
click at [354, 154] on div "Janela de atendimento Grade de atendimento Capacidade Transportadoras Veículos …" at bounding box center [311, 147] width 622 height 295
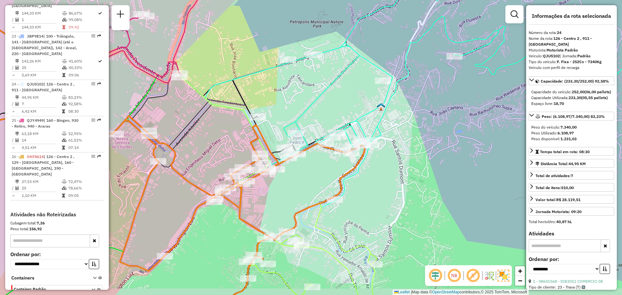
drag, startPoint x: 313, startPoint y: 126, endPoint x: 332, endPoint y: 115, distance: 22.2
click at [332, 115] on div "Janela de atendimento Grade de atendimento Capacidade Transportadoras Veículos …" at bounding box center [311, 147] width 622 height 295
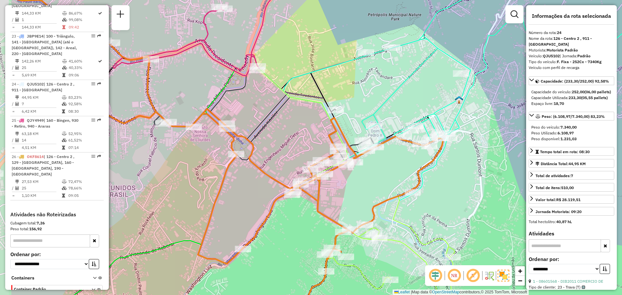
drag, startPoint x: 208, startPoint y: 132, endPoint x: 281, endPoint y: 129, distance: 73.3
click at [281, 129] on div "Janela de atendimento Grade de atendimento Capacidade Transportadoras Veículos …" at bounding box center [311, 147] width 622 height 295
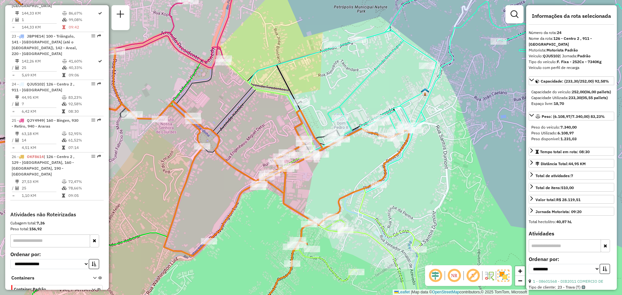
drag, startPoint x: 306, startPoint y: 142, endPoint x: 271, endPoint y: 135, distance: 35.7
click at [272, 135] on div "Janela de atendimento Grade de atendimento Capacidade Transportadoras Veículos …" at bounding box center [311, 147] width 622 height 295
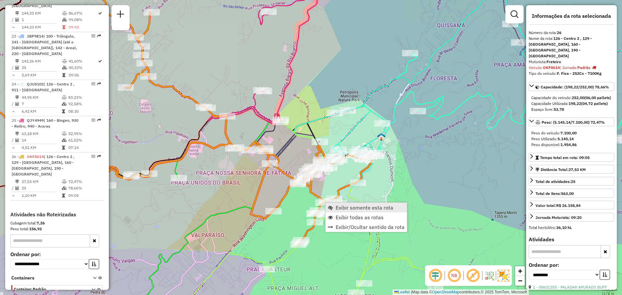
click at [337, 207] on span "Exibir somente esta rota" at bounding box center [364, 207] width 58 height 5
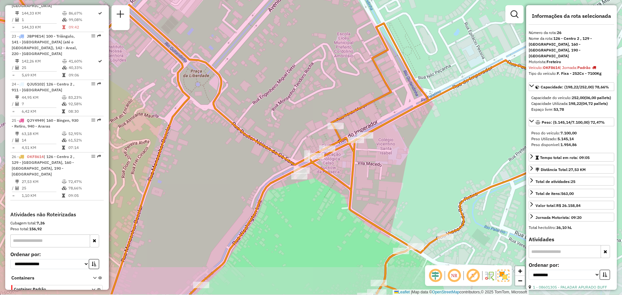
drag, startPoint x: 408, startPoint y: 220, endPoint x: 359, endPoint y: 154, distance: 82.2
click at [353, 153] on div "Janela de atendimento Grade de atendimento Capacidade Transportadoras Veículos …" at bounding box center [311, 147] width 622 height 295
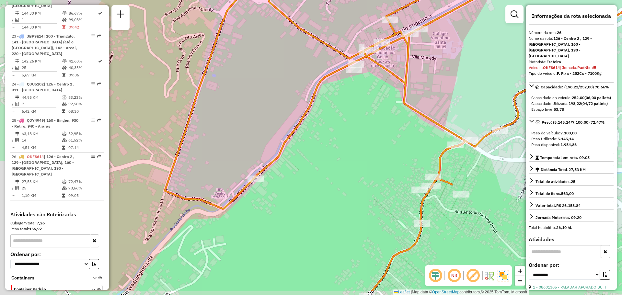
drag, startPoint x: 280, startPoint y: 208, endPoint x: 348, endPoint y: 174, distance: 75.7
click at [400, 170] on div "Janela de atendimento Grade de atendimento Capacidade Transportadoras Veículos …" at bounding box center [311, 147] width 622 height 295
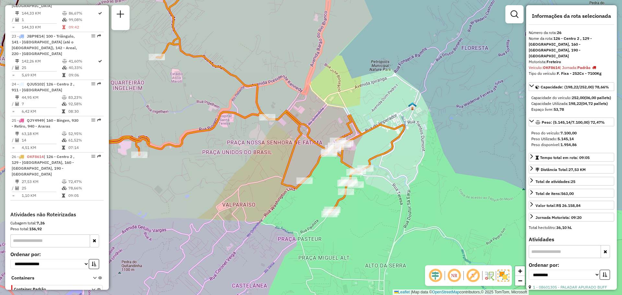
drag, startPoint x: 270, startPoint y: 149, endPoint x: 388, endPoint y: 193, distance: 125.4
click at [400, 199] on icon at bounding box center [241, 97] width 325 height 234
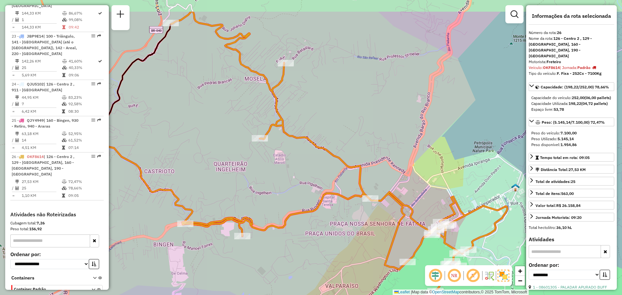
drag, startPoint x: 313, startPoint y: 161, endPoint x: 301, endPoint y: 203, distance: 43.4
click at [301, 203] on div "Janela de atendimento Grade de atendimento Capacidade Transportadoras Veículos …" at bounding box center [311, 147] width 622 height 295
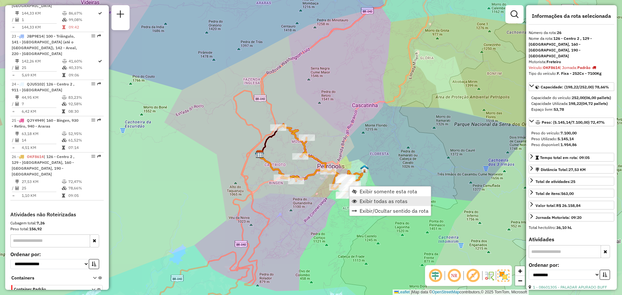
click at [365, 200] on span "Exibir todas as rotas" at bounding box center [383, 200] width 48 height 5
